Goal: Register for event/course

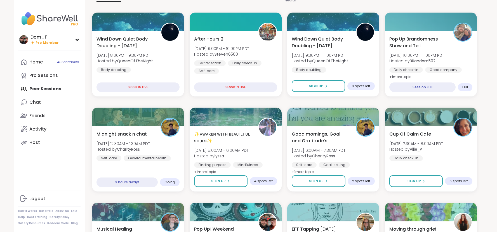
scroll to position [71, 0]
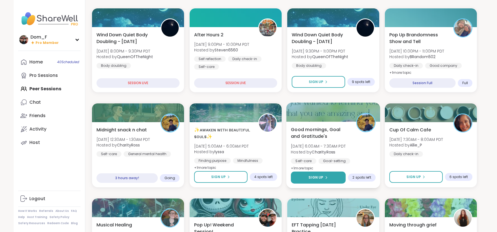
click at [318, 178] on span "Sign Up" at bounding box center [316, 177] width 15 height 5
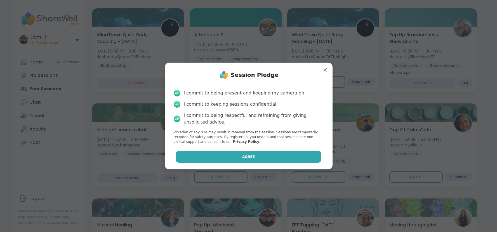
click at [277, 155] on button "Agree" at bounding box center [249, 157] width 146 height 12
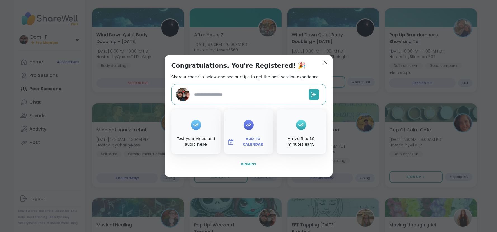
click at [253, 164] on span "Dismiss" at bounding box center [249, 165] width 16 height 4
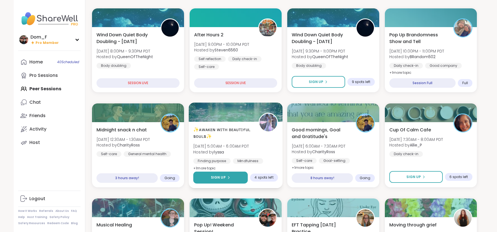
click at [230, 178] on icon at bounding box center [228, 177] width 3 height 3
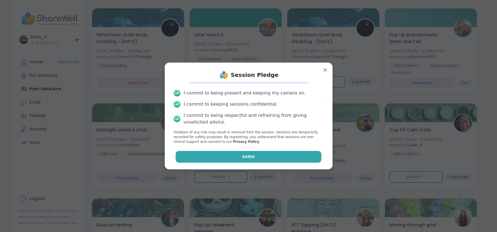
click at [245, 160] on button "Agree" at bounding box center [249, 157] width 146 height 12
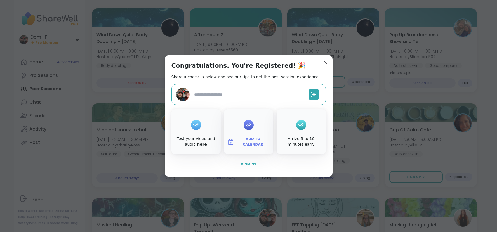
click at [247, 165] on span "Dismiss" at bounding box center [249, 165] width 16 height 4
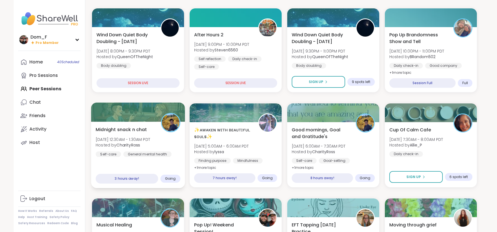
click at [135, 137] on span "[DATE] 12:30AM - 1:30AM PDT" at bounding box center [123, 140] width 55 height 6
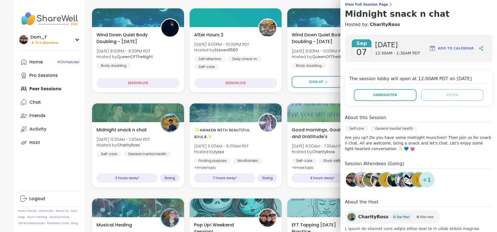
scroll to position [49, 0]
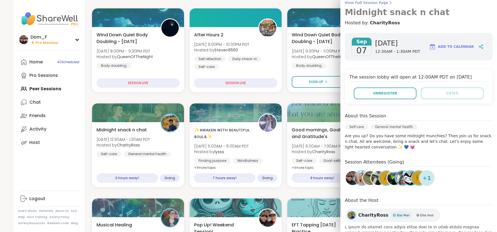
click at [370, 1] on span "View Full Session Page" at bounding box center [419, 3] width 148 height 4
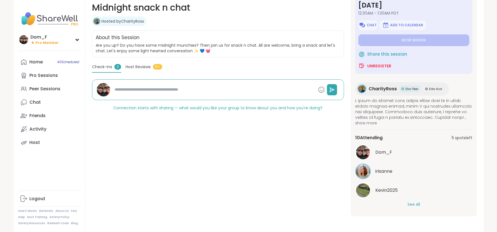
scroll to position [86, 0]
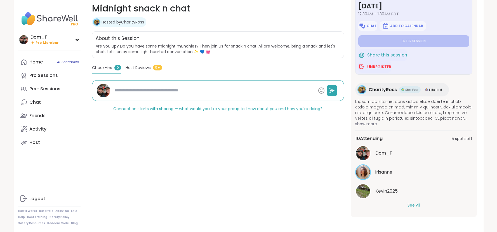
click at [413, 206] on button "See All" at bounding box center [414, 206] width 13 height 6
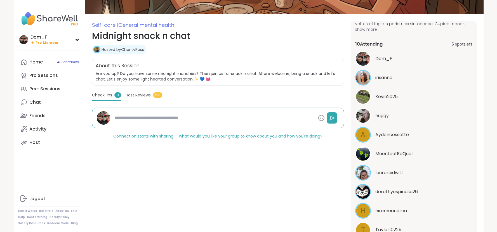
scroll to position [150, 0]
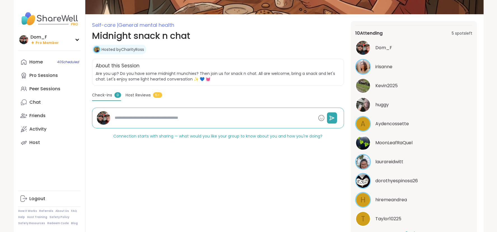
type textarea "*"
